Goal: Check status: Check status

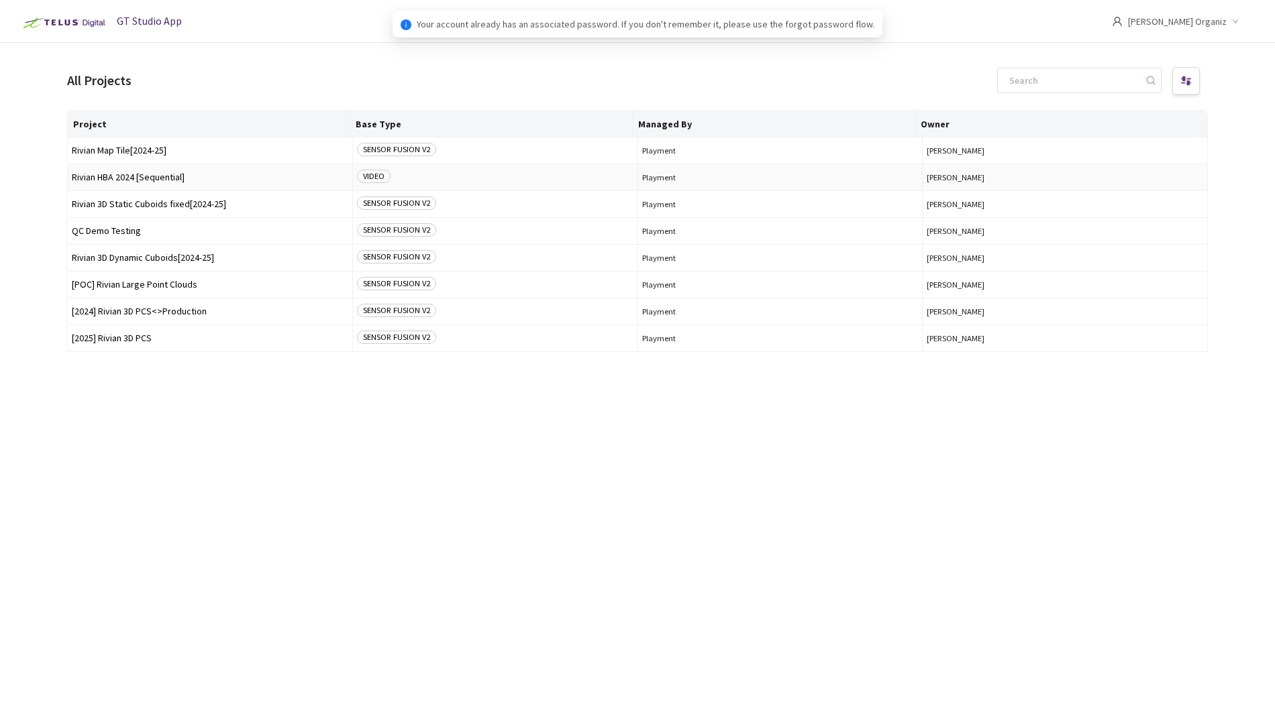
click at [158, 176] on span "Rivian HBA 2024 [Sequential]" at bounding box center [210, 177] width 276 height 10
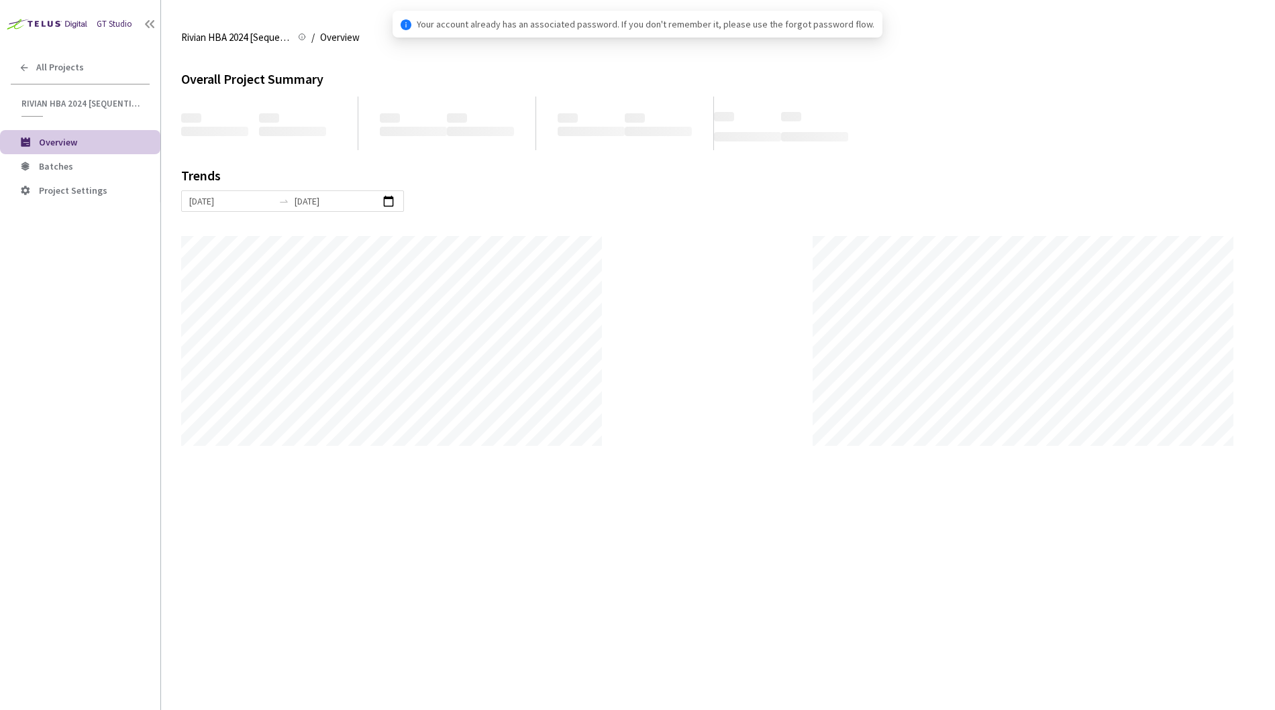
scroll to position [710, 1275]
click at [86, 175] on li "Batches" at bounding box center [80, 166] width 160 height 24
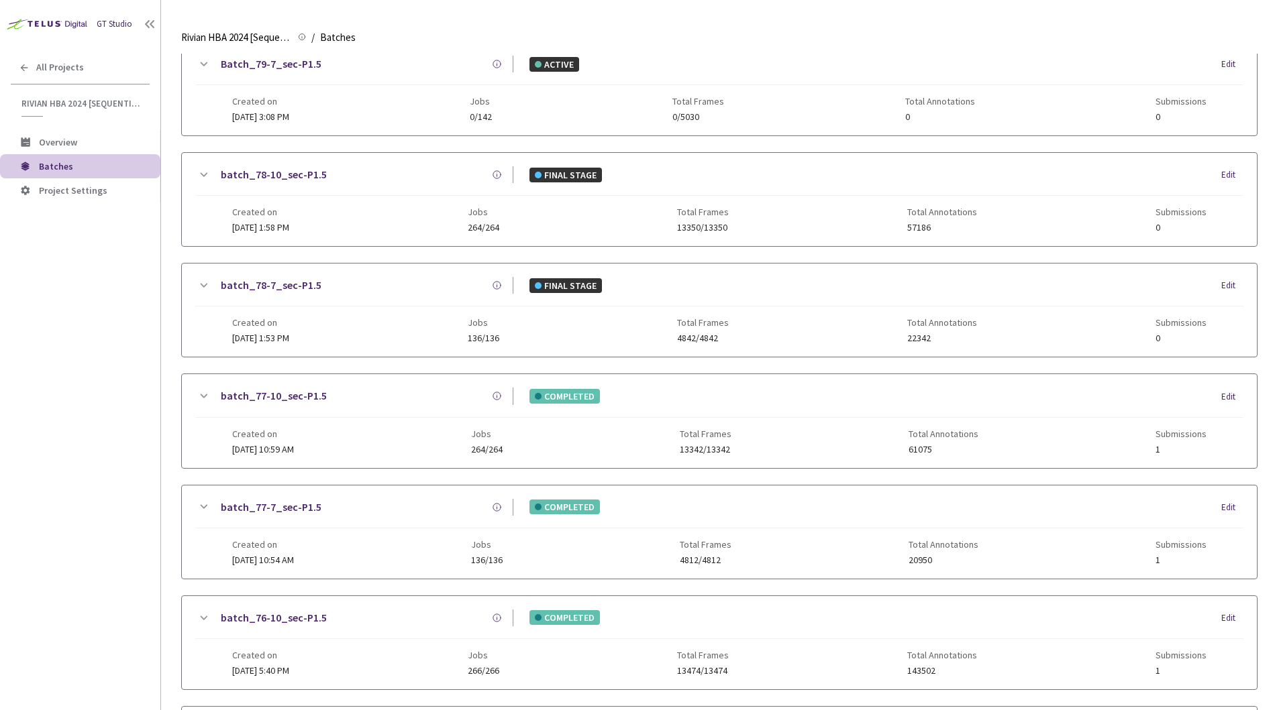
scroll to position [545, 0]
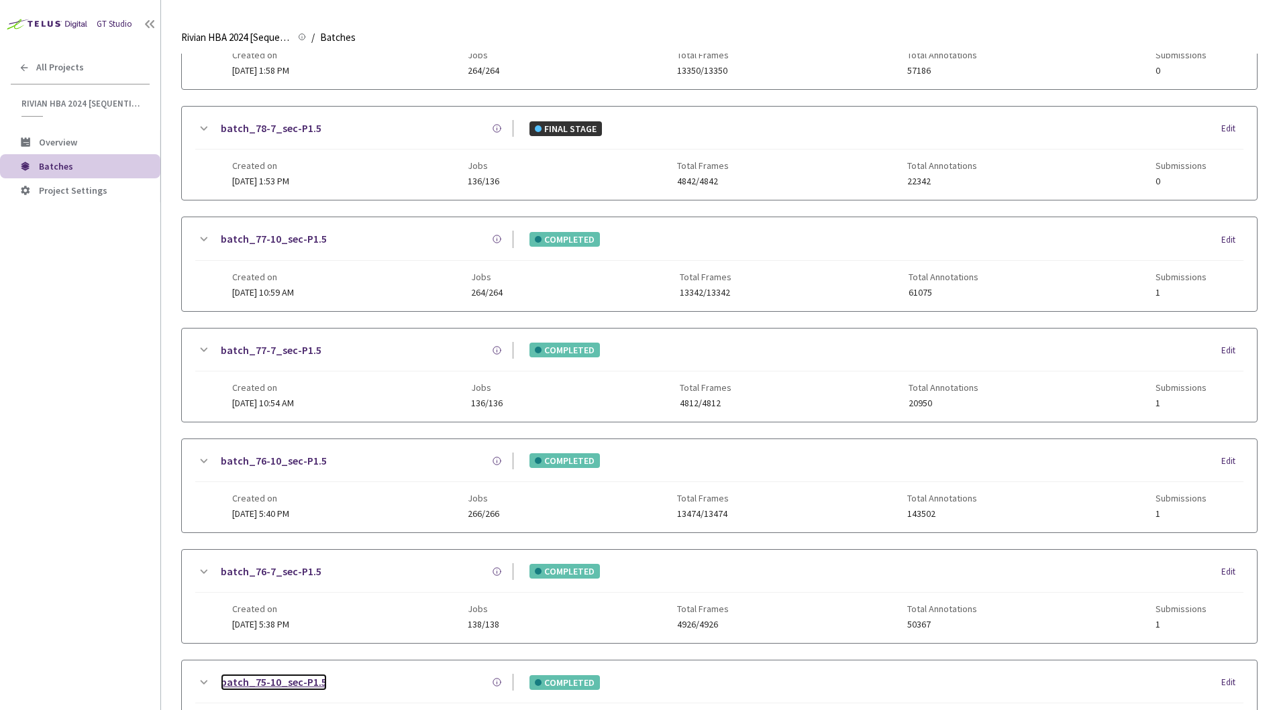
click at [309, 684] on link "batch_75-10_sec-P1.5" at bounding box center [274, 682] width 106 height 17
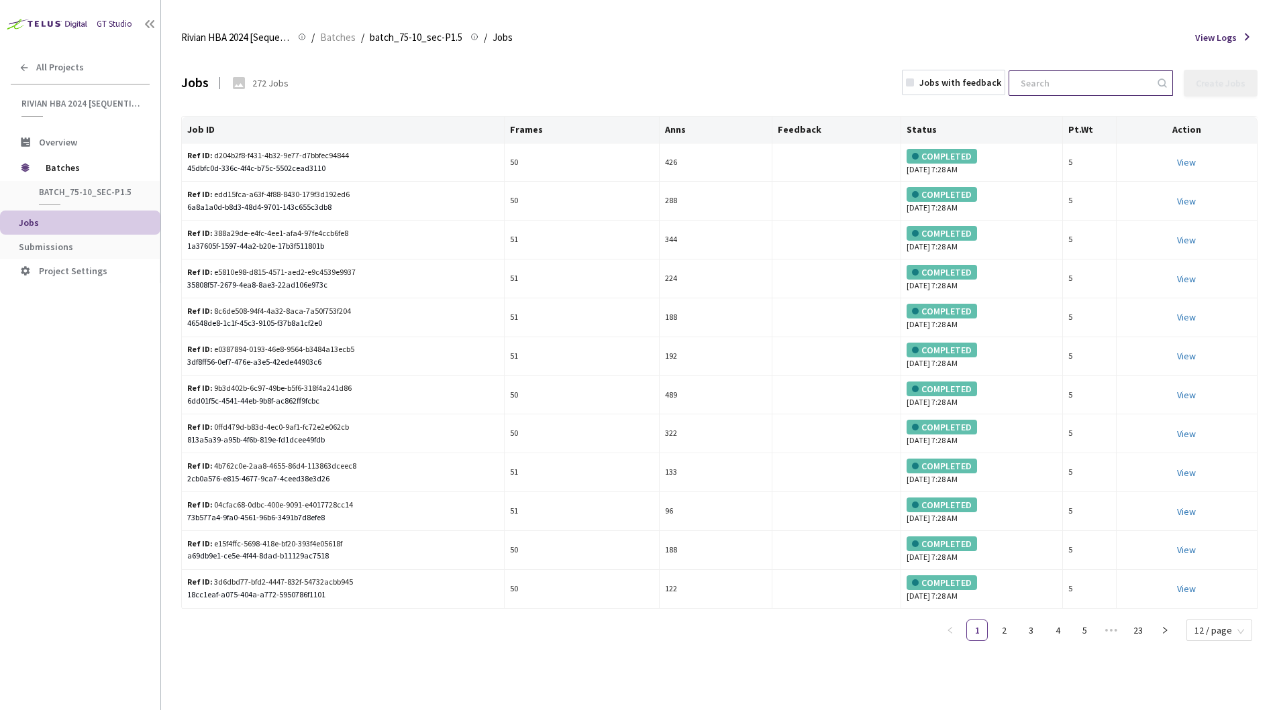
click at [1065, 78] on input at bounding box center [1083, 83] width 143 height 24
paste input "03dd58b7-ee1c-4451-ae06-b4096bcedad6"
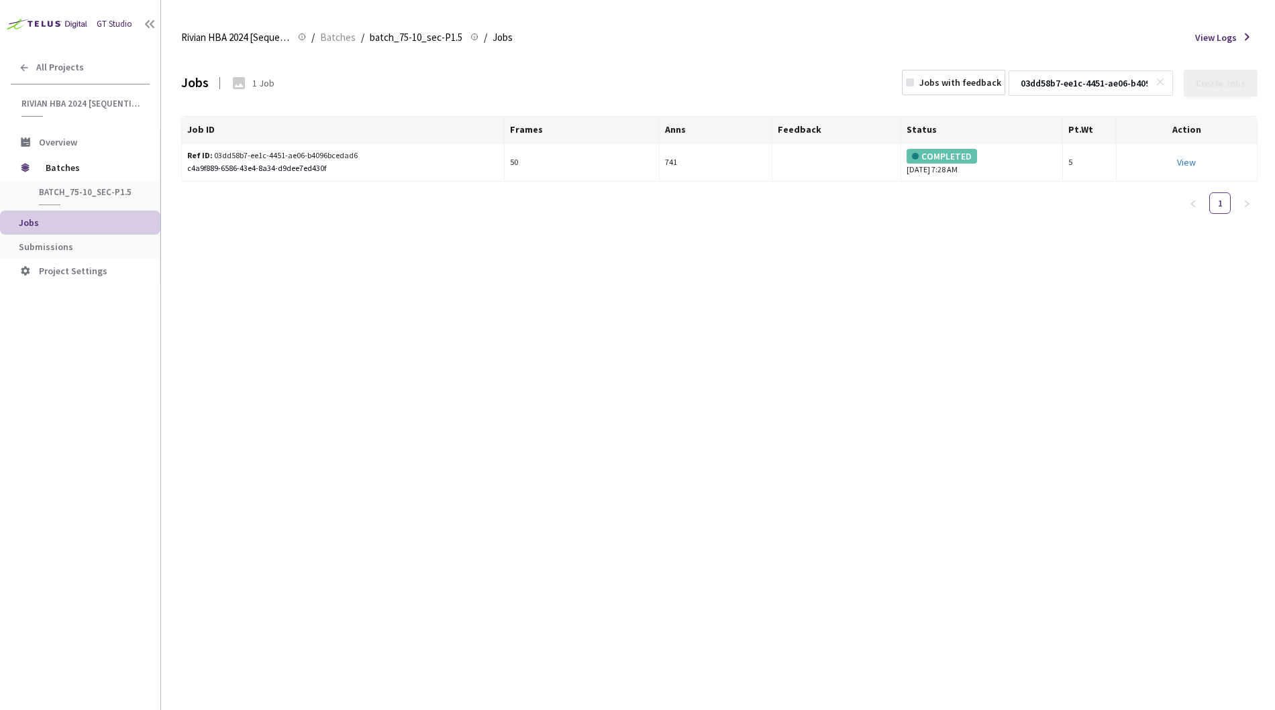
scroll to position [0, 69]
type input "03dd58b7-ee1c-4451-ae06-b4096bcedad6"
click at [1161, 84] on icon at bounding box center [1159, 81] width 9 height 9
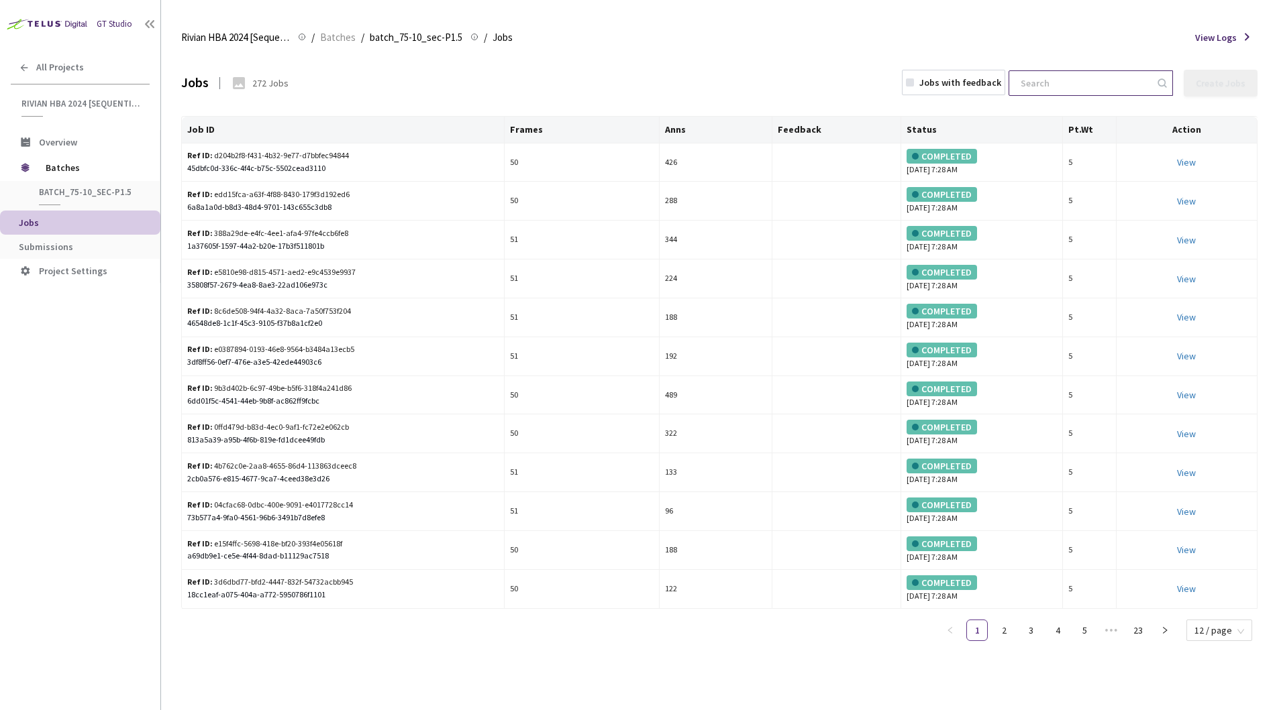
click at [865, 74] on div "Jobs 272 Jobs Jobs with feedback Create Jobs" at bounding box center [719, 83] width 1076 height 59
click at [64, 146] on span "Overview" at bounding box center [58, 142] width 38 height 12
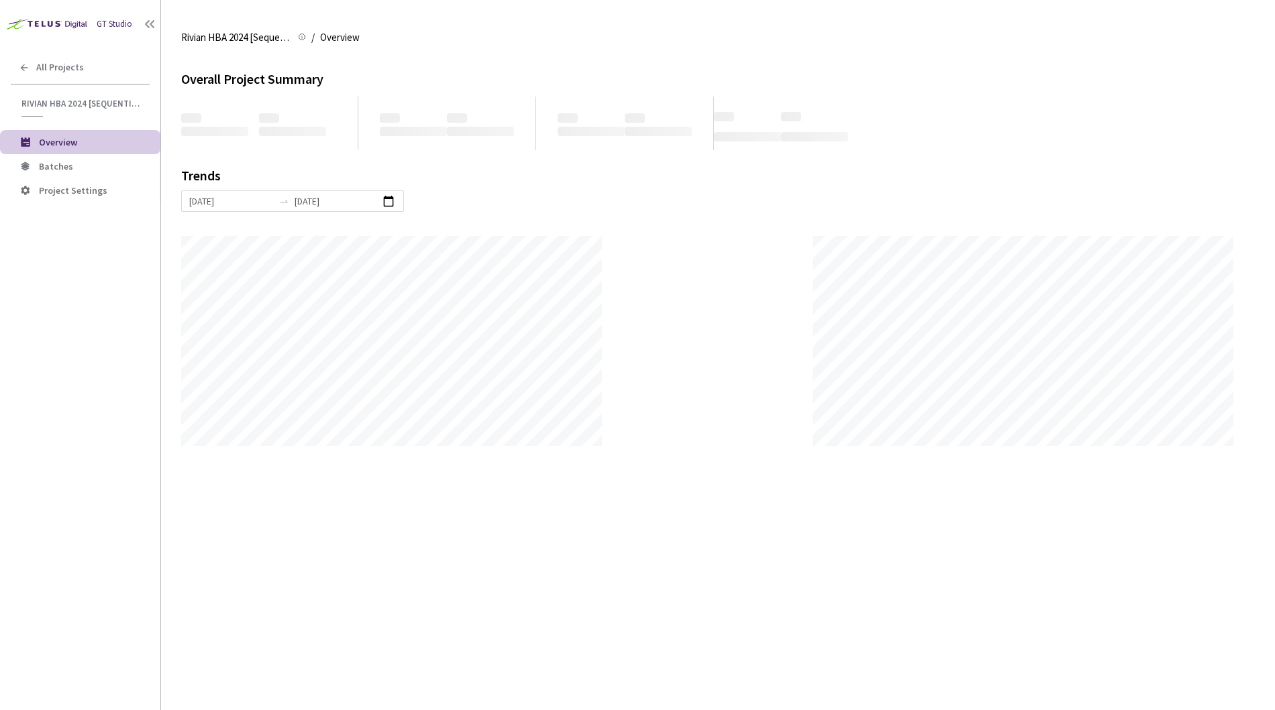
scroll to position [710, 1275]
click at [684, 498] on div "Overall Project Summary ‌ ‌ ‌ ‌ ‌ ‌ ‌ ‌ ‌ ‌ ‌ ‌ ‌ ‌ ‌ ‌ Trends 11 Aug, 2025 18 …" at bounding box center [717, 382] width 1073 height 657
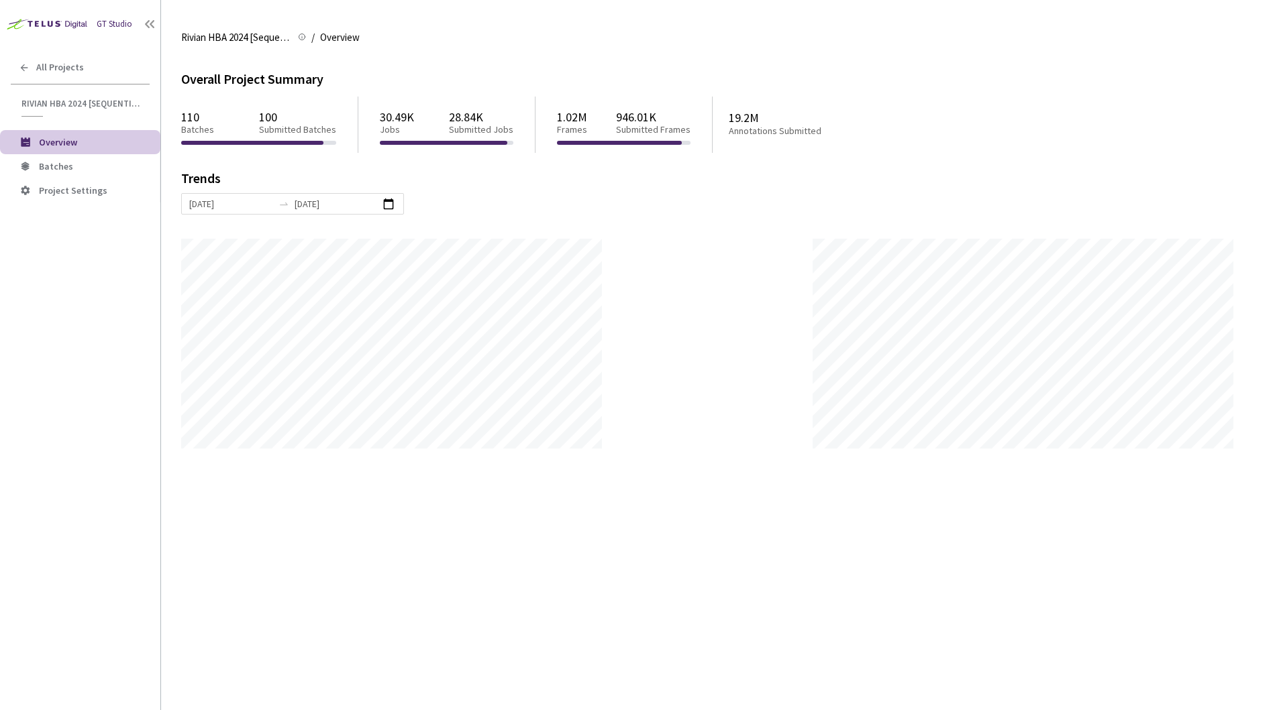
click at [846, 468] on div "Overall Project Summary 110 Batches 100 Submitted Batches 30.49K Jobs 28.84K Su…" at bounding box center [717, 382] width 1073 height 657
click at [348, 207] on div "11 Aug, 2025 18 Aug, 2025" at bounding box center [292, 203] width 223 height 21
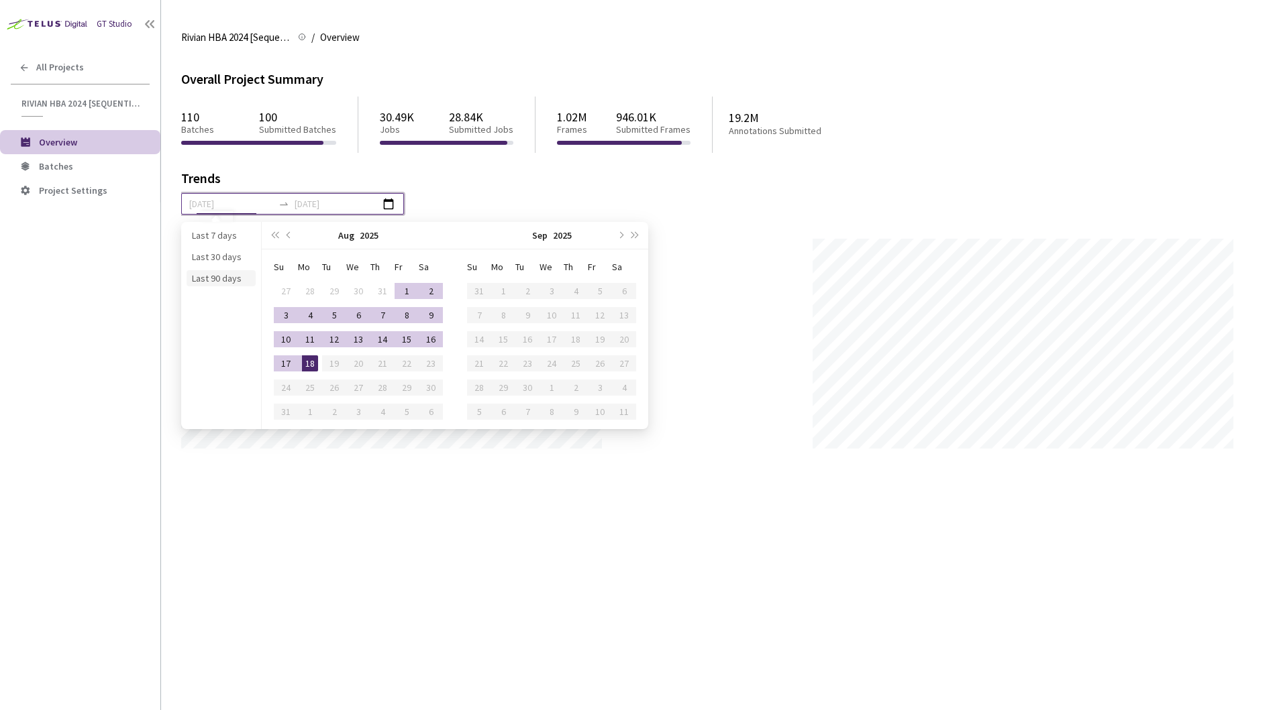
type input "20 May, 2025"
click at [217, 277] on li "Last 90 days" at bounding box center [220, 278] width 69 height 16
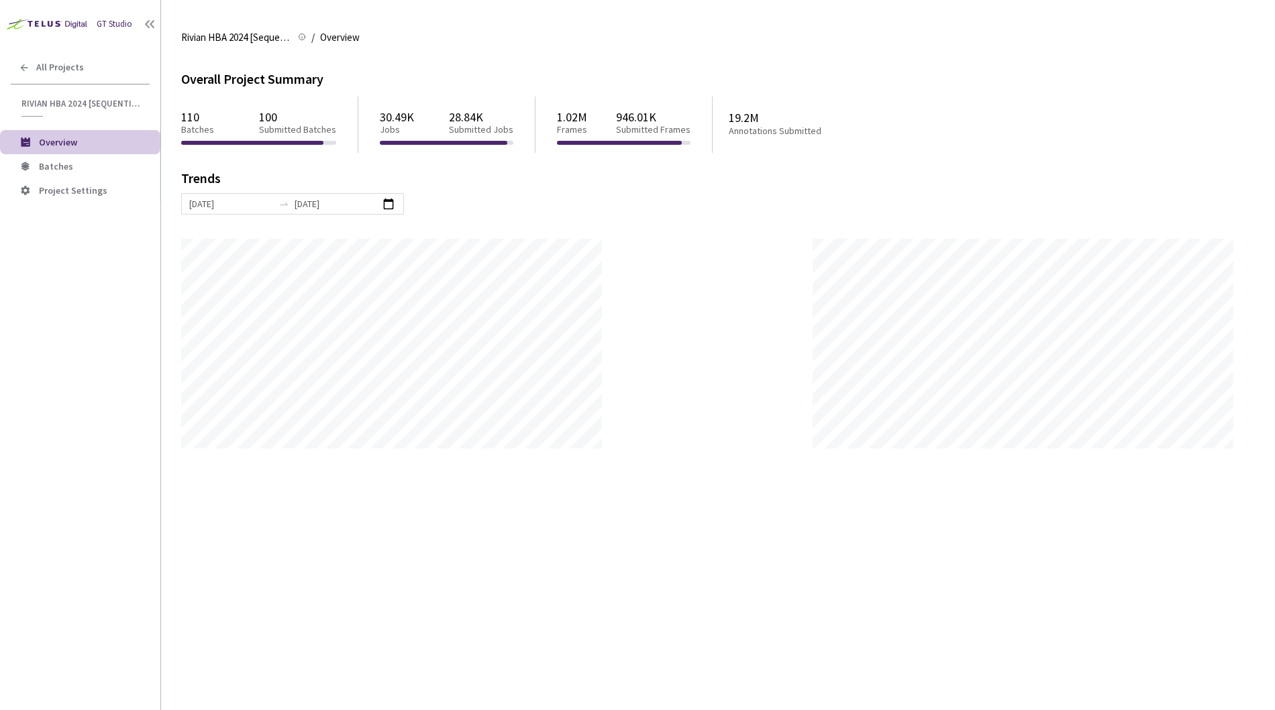
click at [820, 537] on div "Overall Project Summary 110 Batches 100 Submitted Batches 30.49K Jobs 28.84K Su…" at bounding box center [717, 382] width 1073 height 657
click at [1210, 581] on div "Overall Project Summary 110 Batches 100 Submitted Batches 30.49K Jobs 28.84K Su…" at bounding box center [717, 382] width 1073 height 657
click at [1212, 579] on div "Overall Project Summary 110 Batches 100 Submitted Batches 30.49K Jobs 28.84K Su…" at bounding box center [717, 382] width 1073 height 657
click at [1218, 578] on div "Overall Project Summary 110 Batches 100 Submitted Batches 30.49K Jobs 28.84K Su…" at bounding box center [717, 382] width 1073 height 657
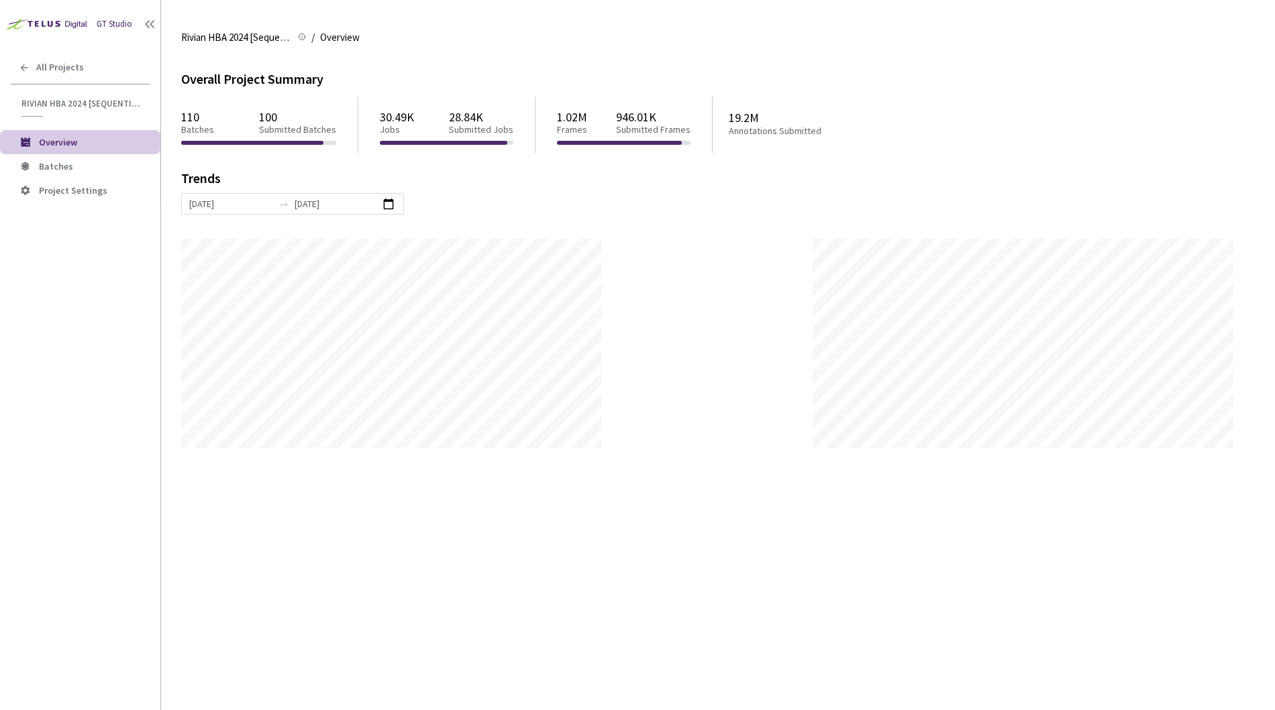
click at [1218, 578] on div "Overall Project Summary 110 Batches 100 Submitted Batches 30.49K Jobs 28.84K Su…" at bounding box center [717, 382] width 1073 height 657
click at [1216, 580] on div "Overall Project Summary 110 Batches 100 Submitted Batches 30.49K Jobs 28.84K Su…" at bounding box center [717, 382] width 1073 height 657
click at [1215, 580] on div "Overall Project Summary 110 Batches 100 Submitted Batches 30.49K Jobs 28.84K Su…" at bounding box center [717, 382] width 1073 height 657
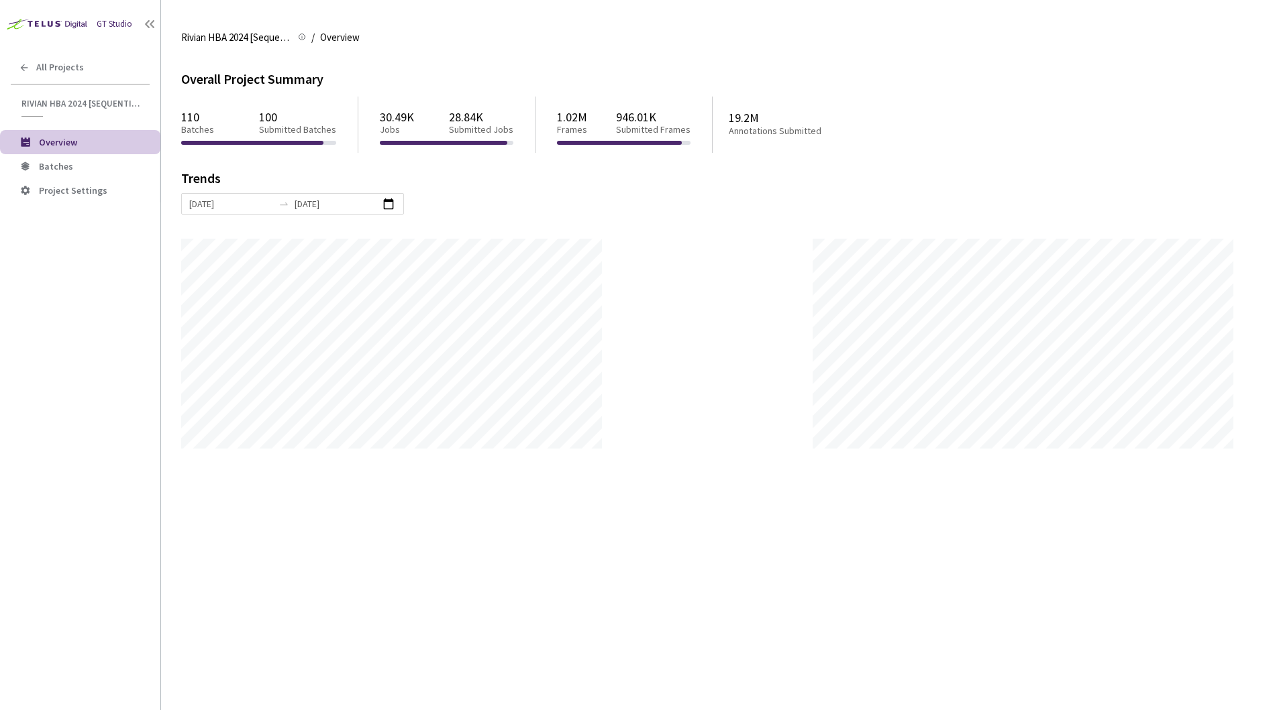
click at [1214, 581] on div "Overall Project Summary 110 Batches 100 Submitted Batches 30.49K Jobs 28.84K Su…" at bounding box center [717, 382] width 1073 height 657
click at [1214, 580] on div "Overall Project Summary 110 Batches 100 Submitted Batches 30.49K Jobs 28.84K Su…" at bounding box center [717, 382] width 1073 height 657
click at [92, 309] on div "GT Studio All Projects Rivian HBA 2024 [Sequential] Rivian HBA 2024 [Sequential…" at bounding box center [80, 333] width 160 height 667
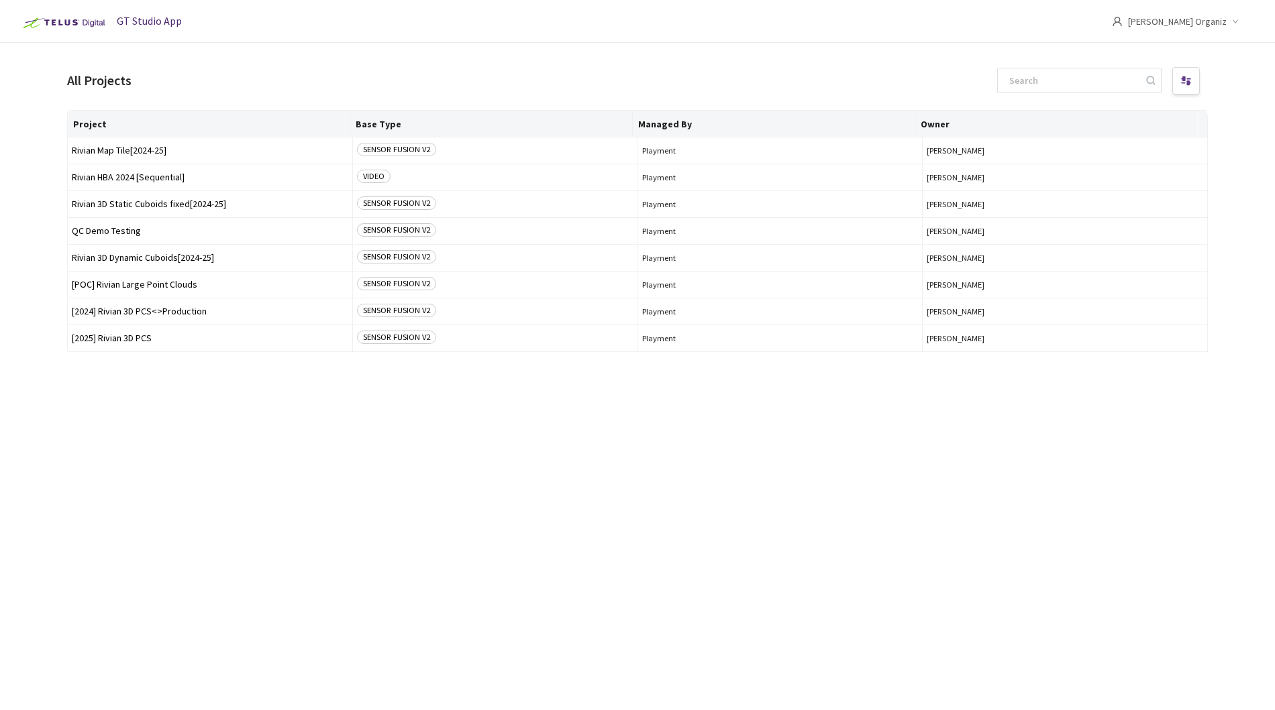
click at [95, 429] on div "Project Base Type Managed By Owner Rivian Map Tile[2024-25] SENSOR FUSION V2 Pl…" at bounding box center [637, 398] width 1140 height 576
click at [153, 180] on span "Rivian HBA 2024 [Sequential]" at bounding box center [210, 177] width 276 height 10
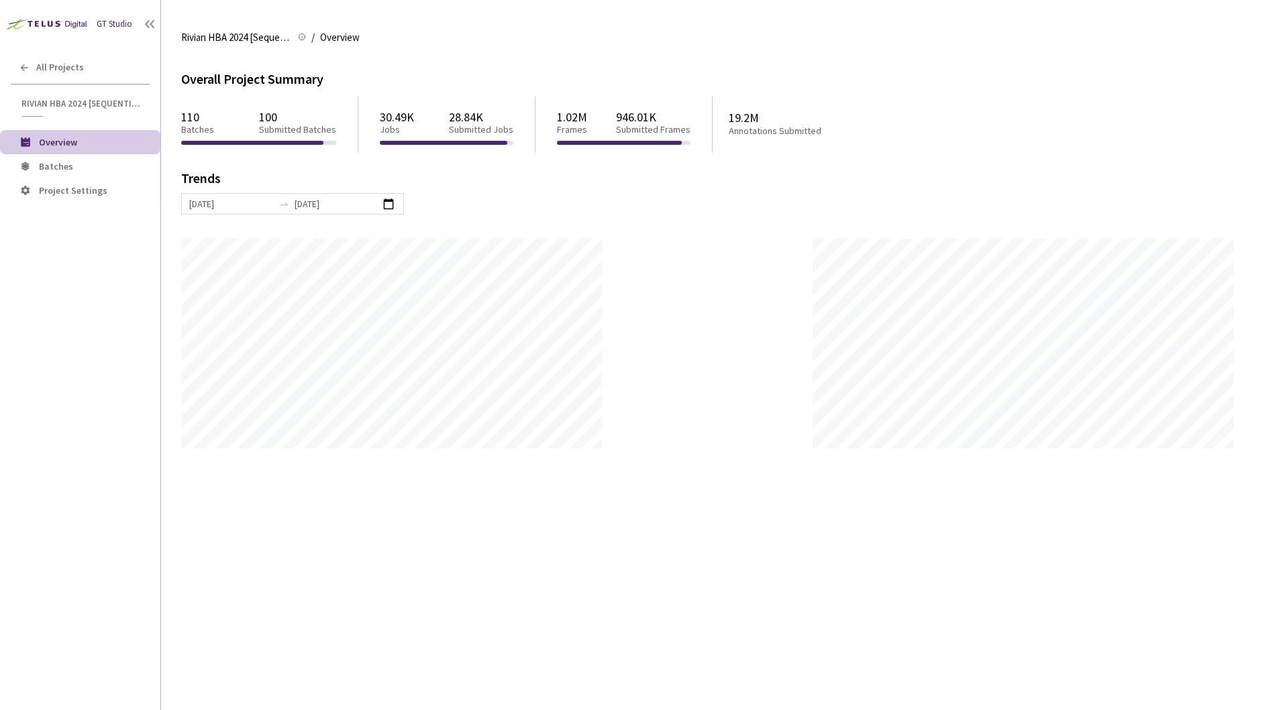
click at [663, 315] on div at bounding box center [707, 344] width 1052 height 210
click at [64, 176] on li "Batches" at bounding box center [80, 166] width 160 height 24
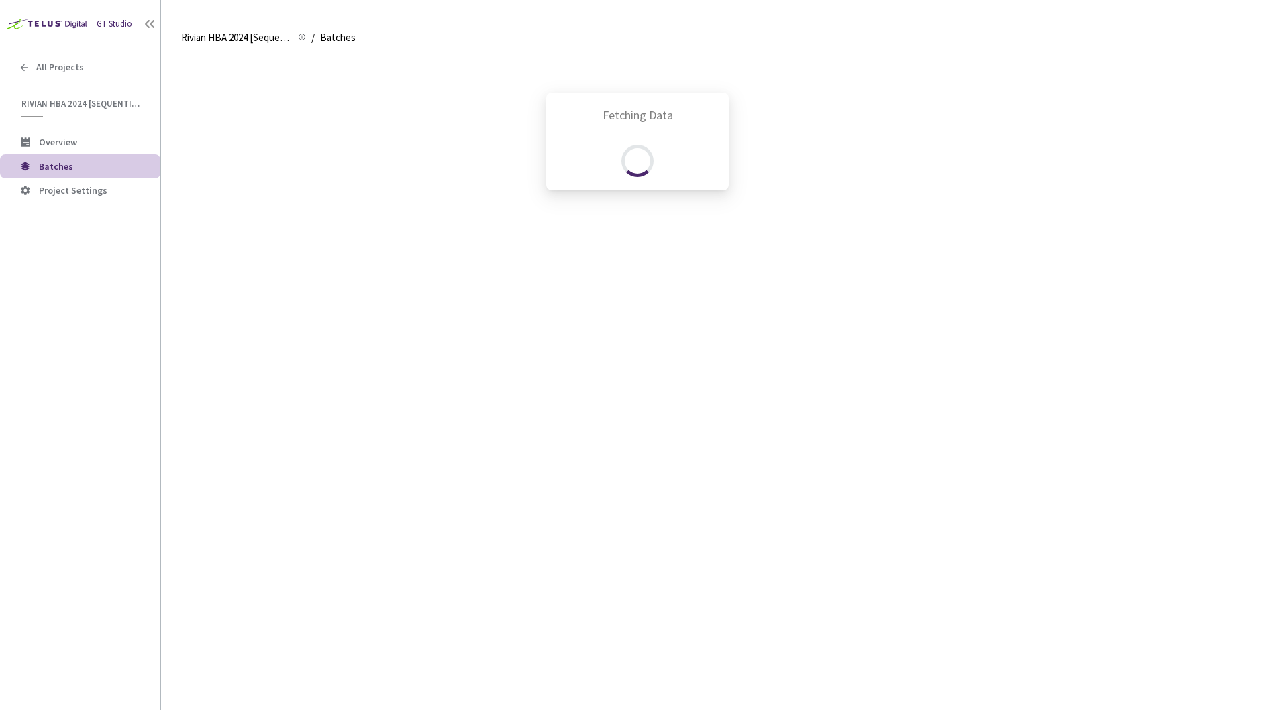
click at [95, 363] on div "Fetching Data" at bounding box center [637, 355] width 1275 height 710
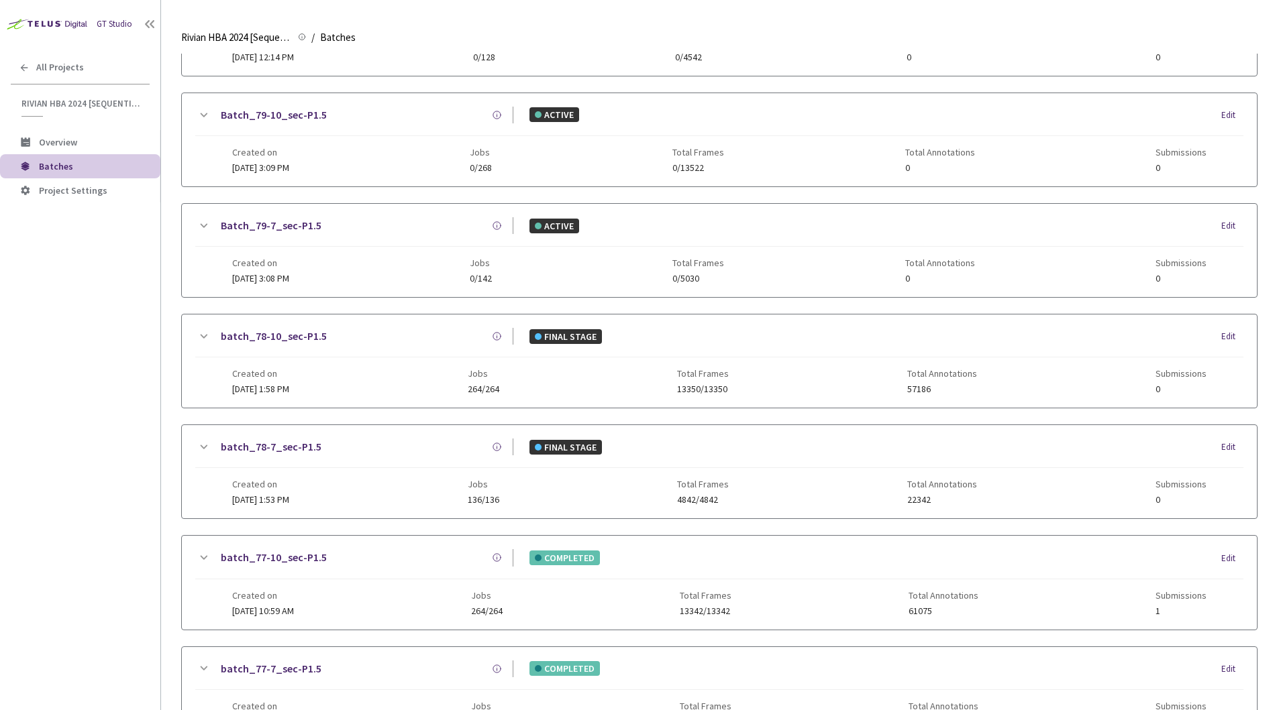
scroll to position [259, 0]
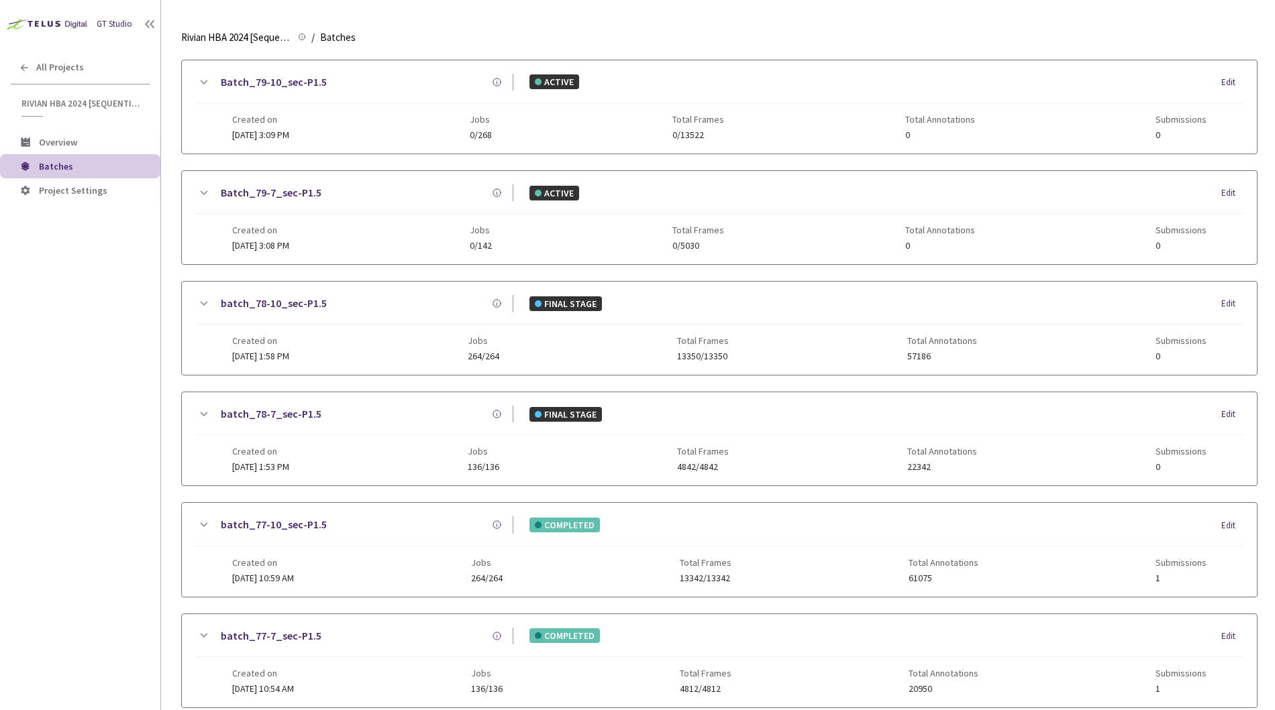
click at [169, 347] on main "Rivian HBA 2024 [Sequential] Rivian HBA 2024 [Sequential] / Batches Batches Bat…" at bounding box center [718, 355] width 1114 height 710
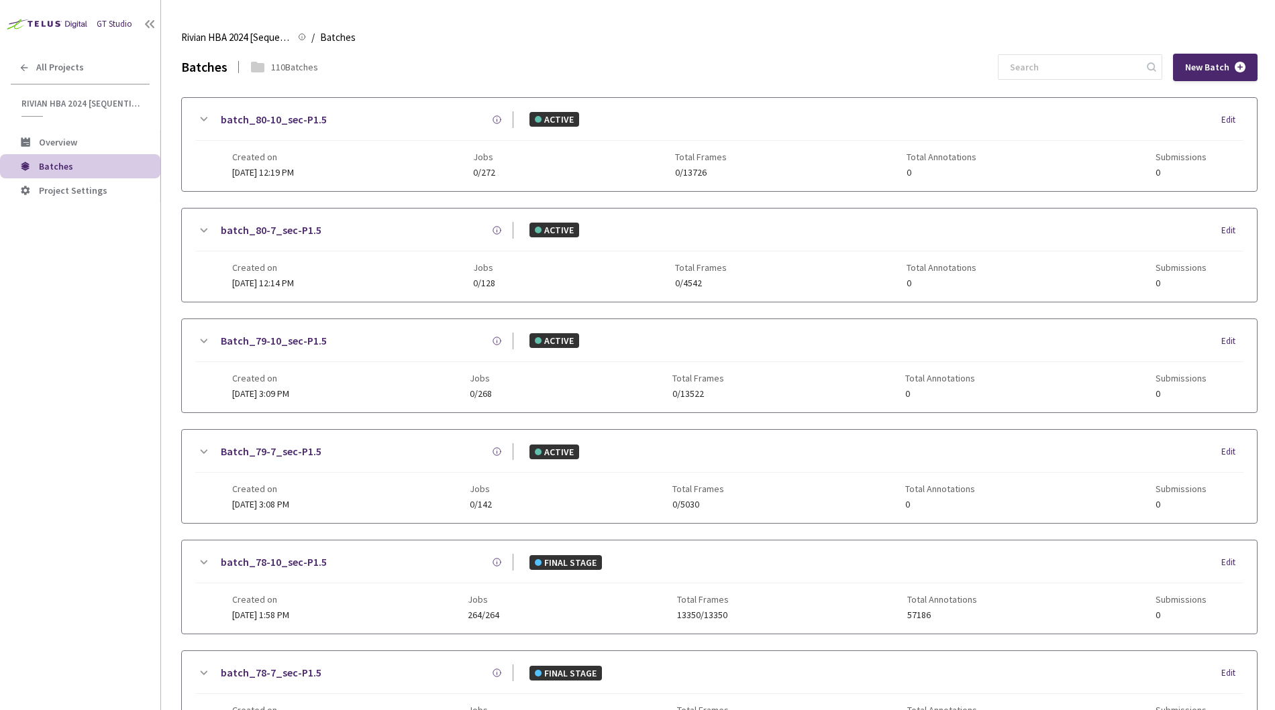
click at [176, 426] on main "Rivian HBA 2024 [Sequential] Rivian HBA 2024 [Sequential] / Batches Batches Bat…" at bounding box center [718, 355] width 1114 height 710
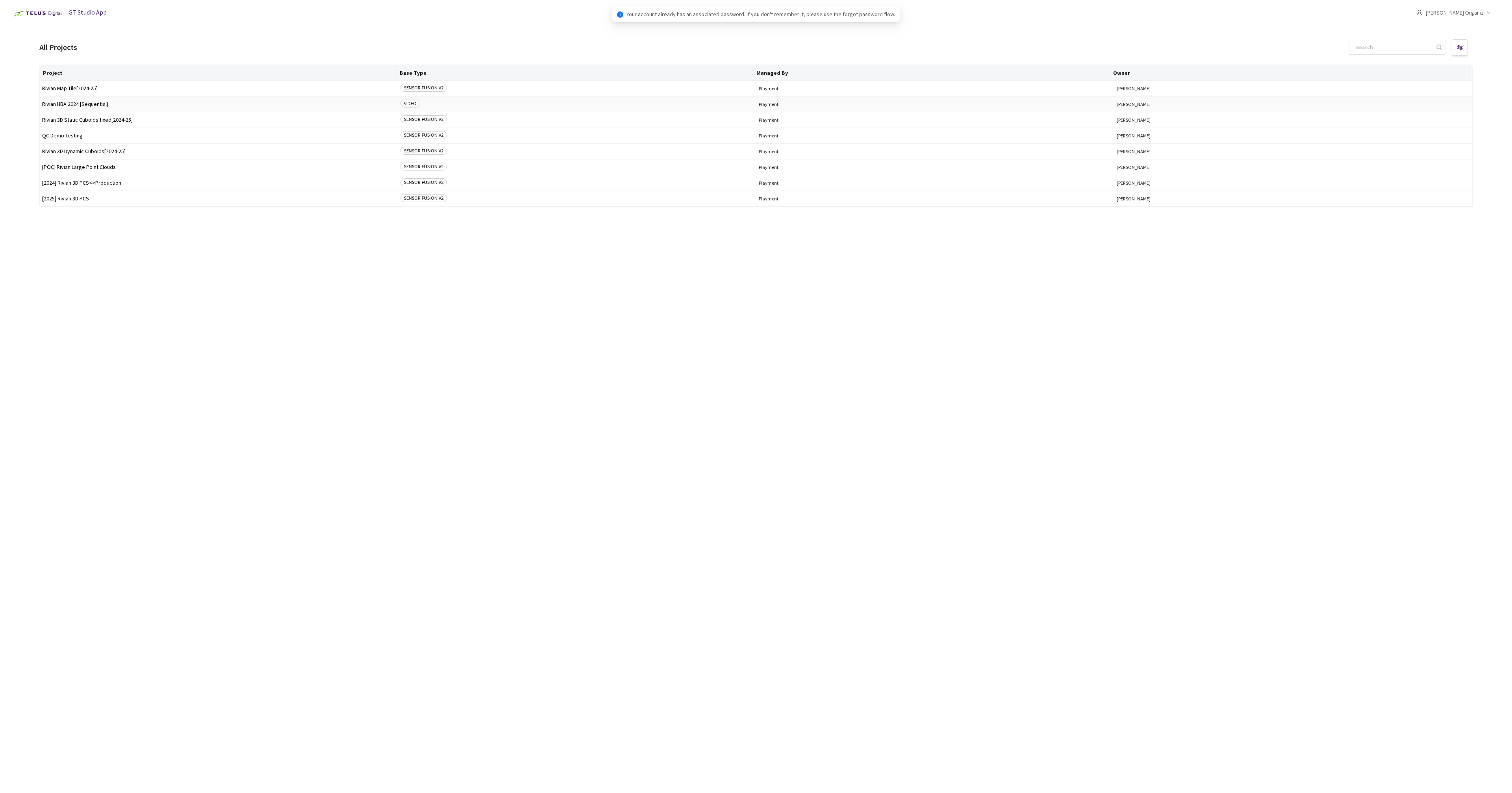
click at [90, 103] on span "Rivian HBA 2024 [Sequential]" at bounding box center [219, 104] width 353 height 6
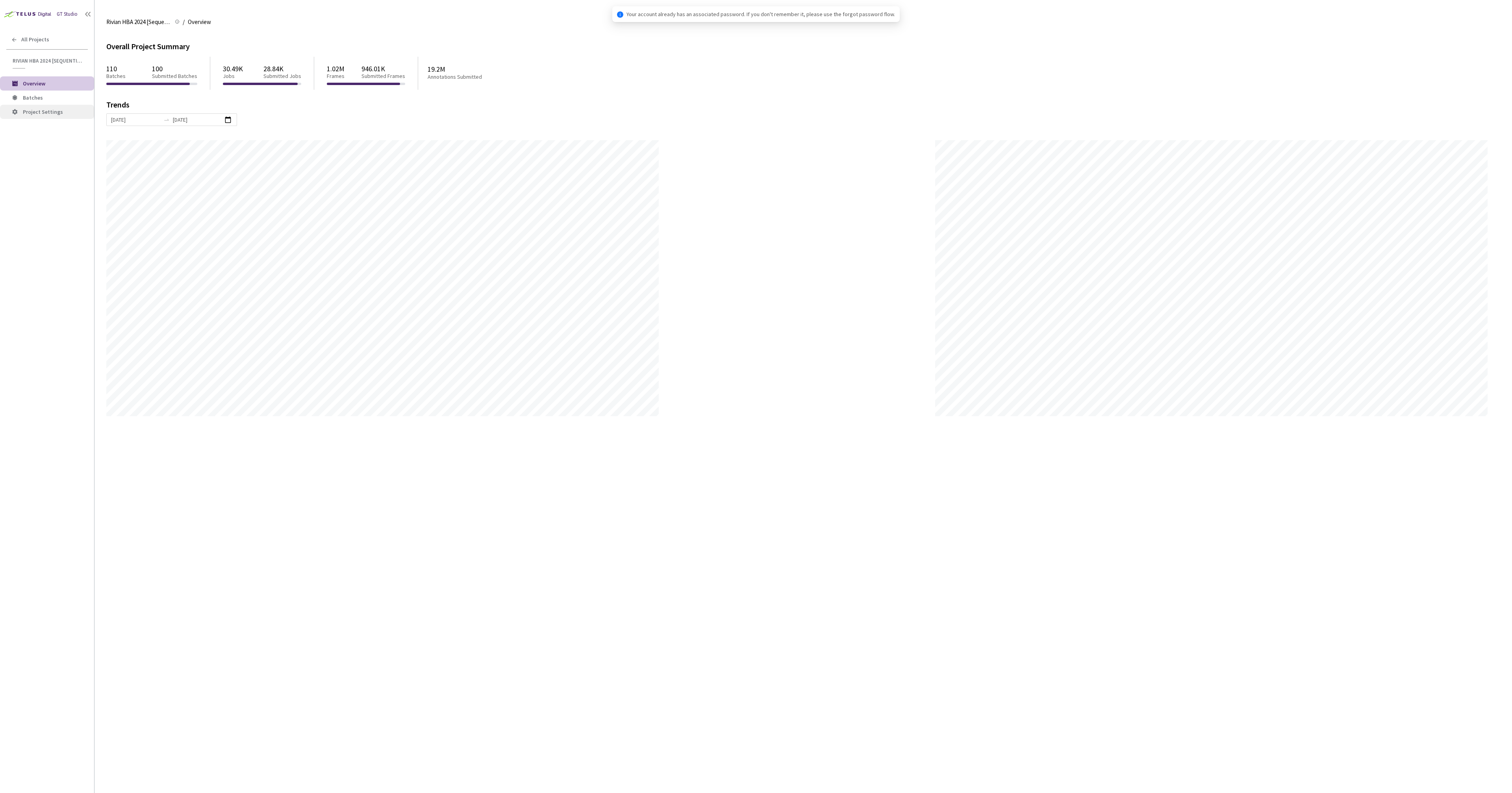
scroll to position [793, 1512]
click at [44, 101] on li "Batches" at bounding box center [47, 97] width 94 height 14
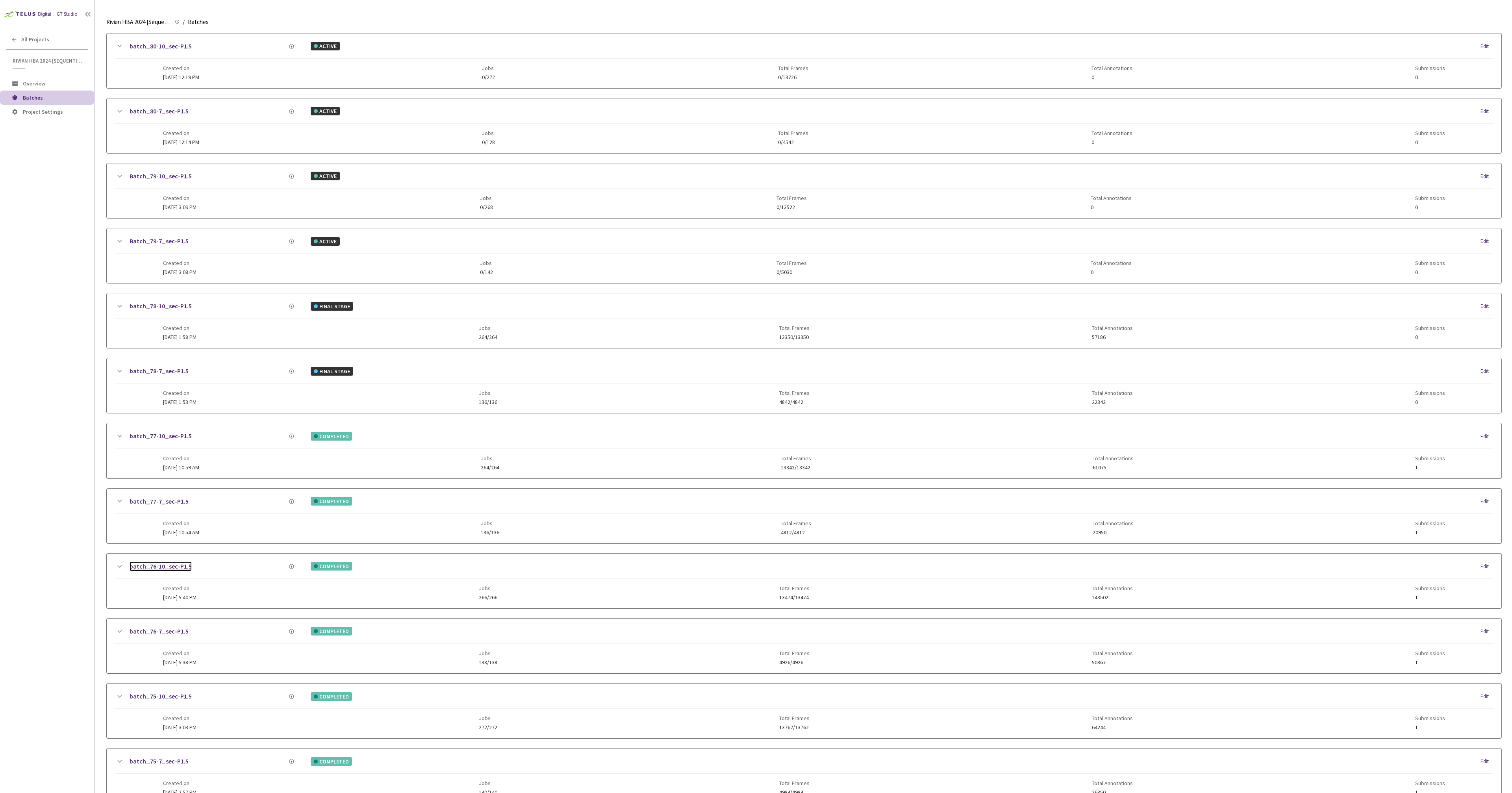
click at [174, 562] on link "batch_76-10_sec-P1.5" at bounding box center [161, 566] width 62 height 10
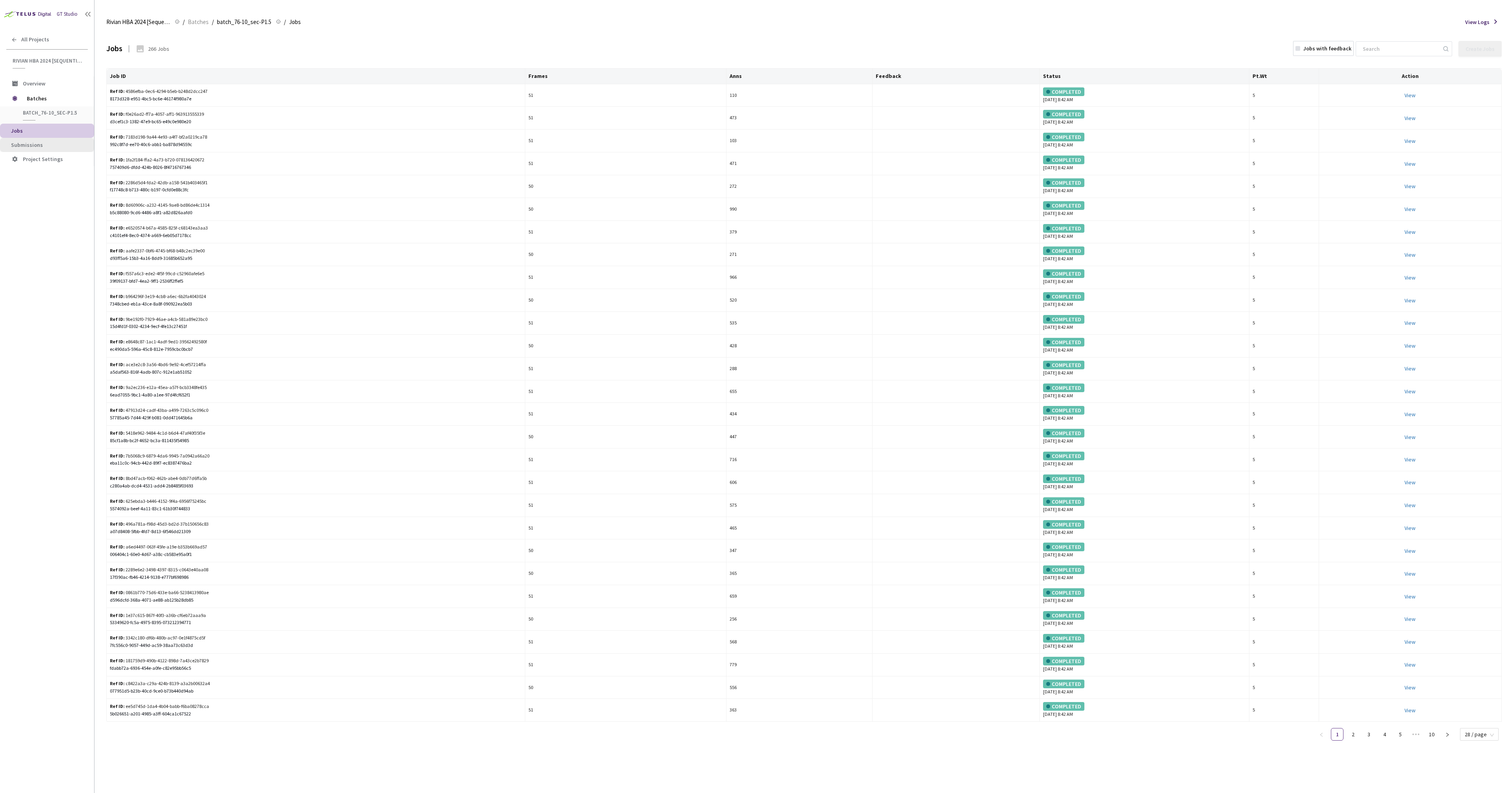
click at [46, 146] on span "Submissions" at bounding box center [49, 144] width 77 height 6
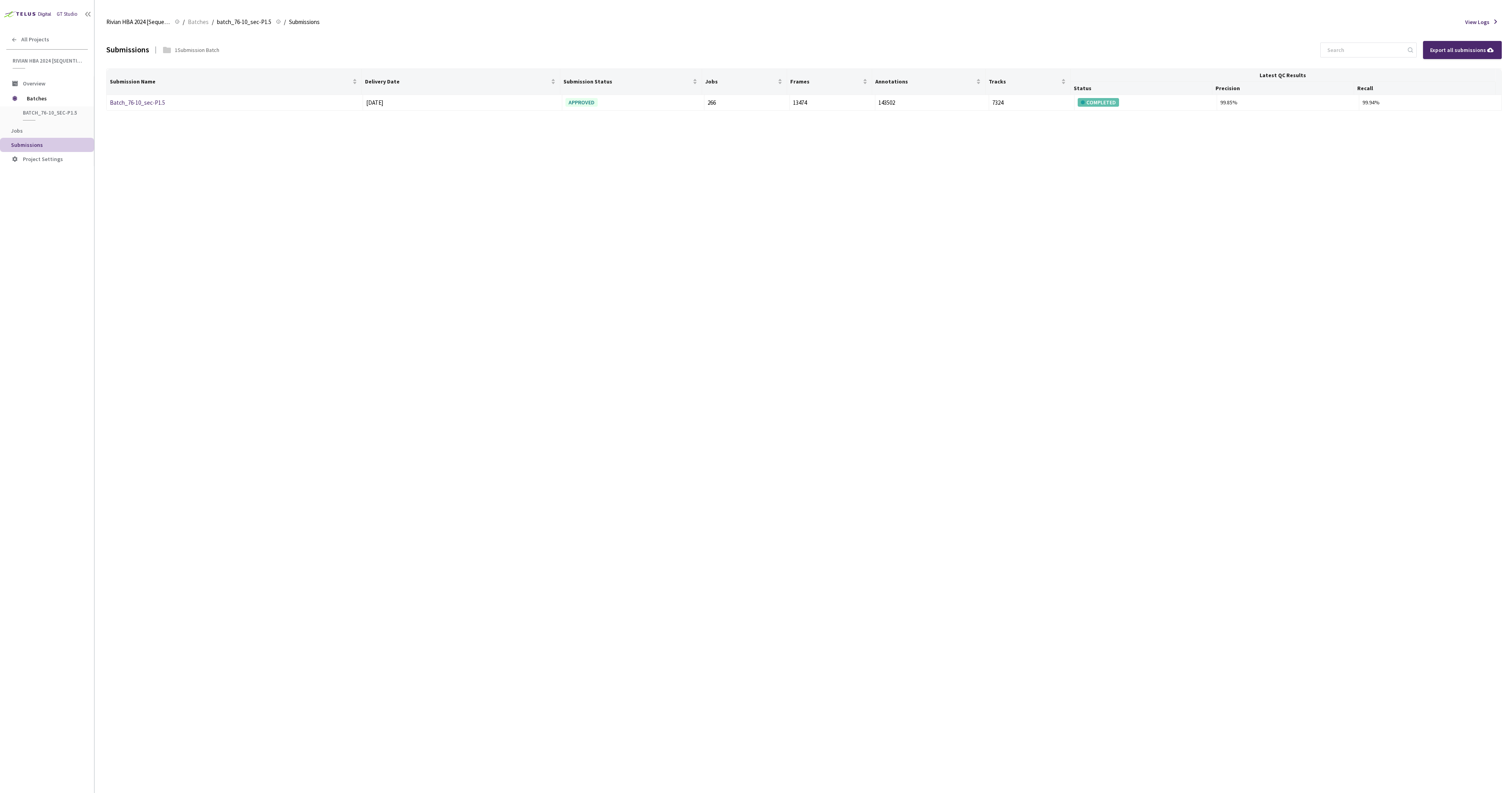
click at [824, 309] on div "Submissions 1 Submission Batch Export all submissions Submission Name Delivery …" at bounding box center [804, 412] width 1395 height 761
click at [38, 81] on span "Overview" at bounding box center [34, 83] width 22 height 7
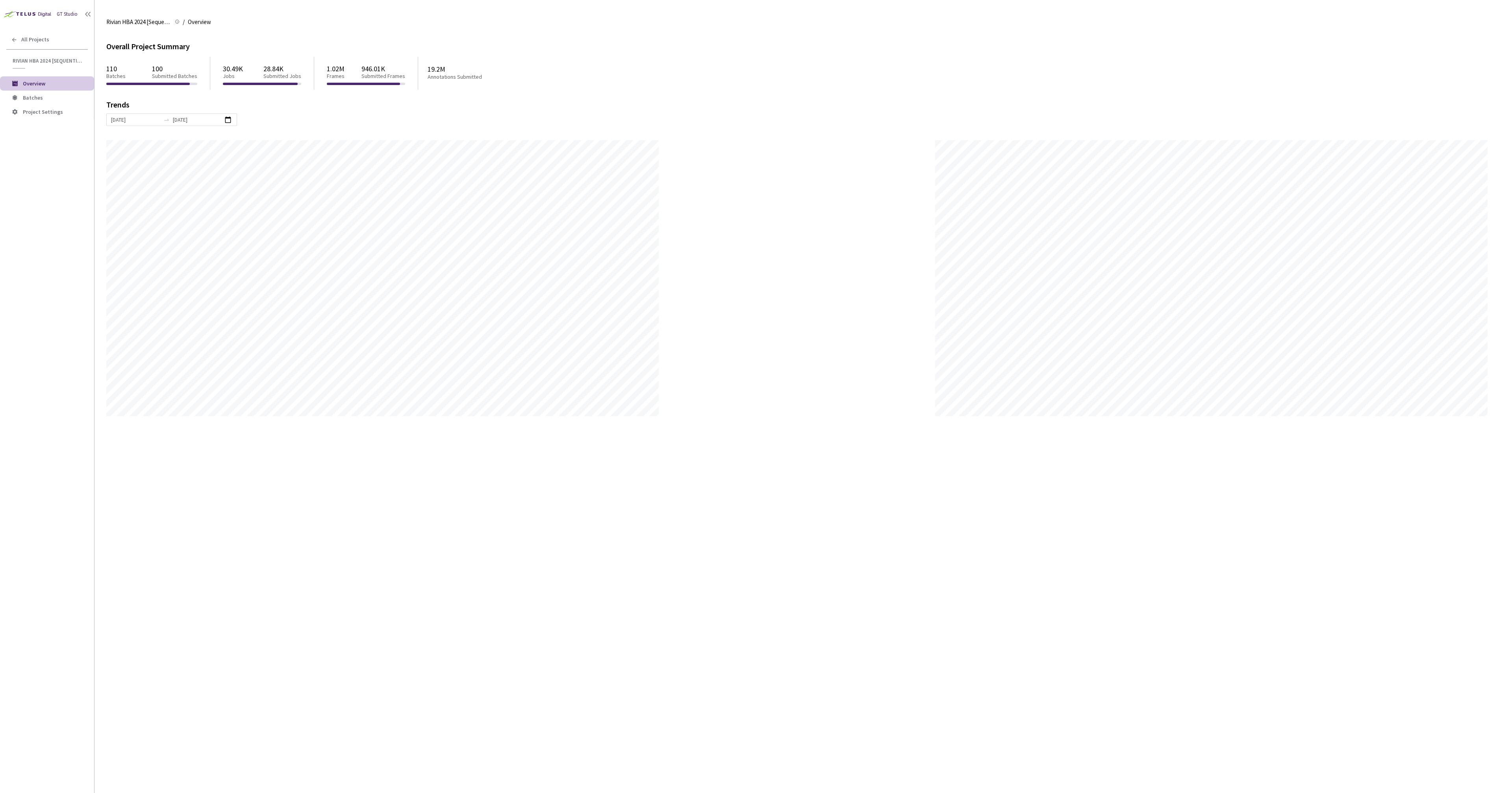
scroll to position [793, 1512]
